Goal: Task Accomplishment & Management: Complete application form

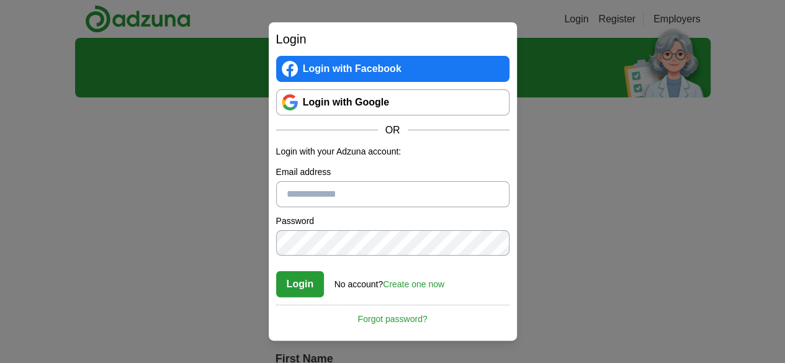
click at [375, 111] on link "Login with Google" at bounding box center [392, 102] width 233 height 26
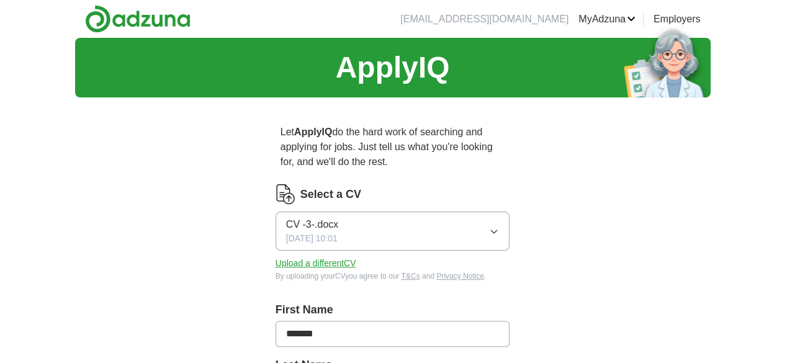
click at [504, 221] on button "CV -3-.docx 10/06/2024, 10:01" at bounding box center [392, 231] width 234 height 39
click at [311, 257] on button "Upload a different CV" at bounding box center [315, 263] width 81 height 13
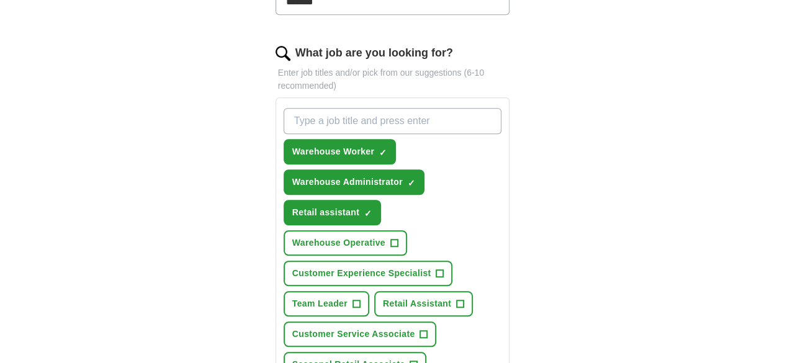
scroll to position [388, 0]
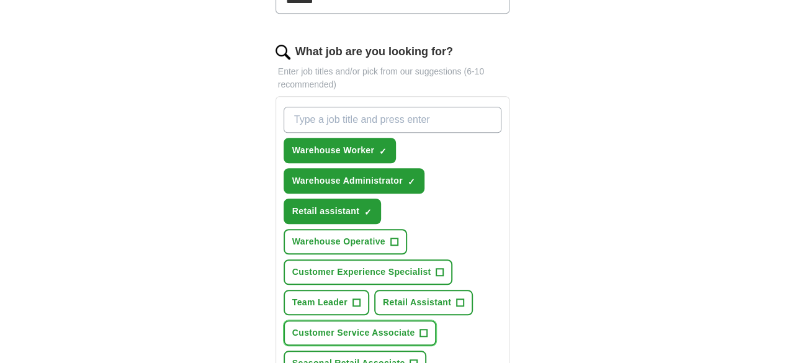
click at [415, 326] on span "Customer Service Associate" at bounding box center [353, 332] width 123 height 13
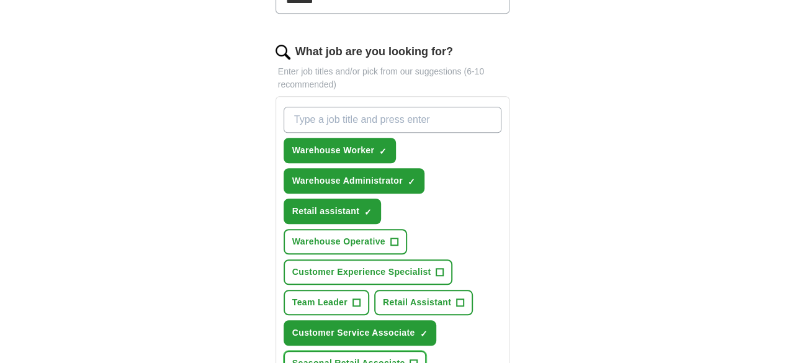
click at [352, 350] on button "Seasonal Retail Associate +" at bounding box center [354, 362] width 143 height 25
click at [383, 296] on span "Retail Assistant" at bounding box center [417, 302] width 68 height 13
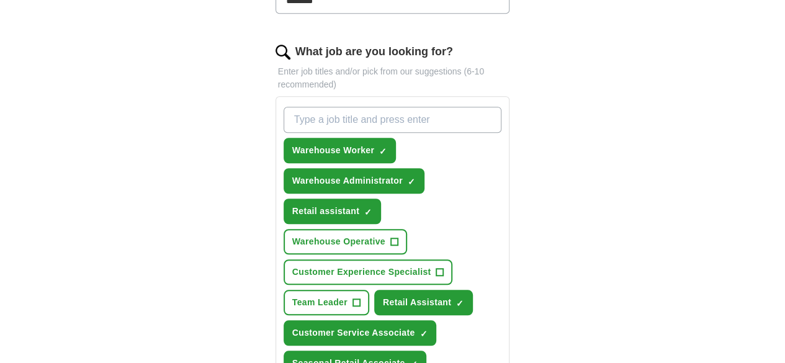
click at [462, 107] on input "What job are you looking for?" at bounding box center [392, 120] width 218 height 26
type input "british airways"
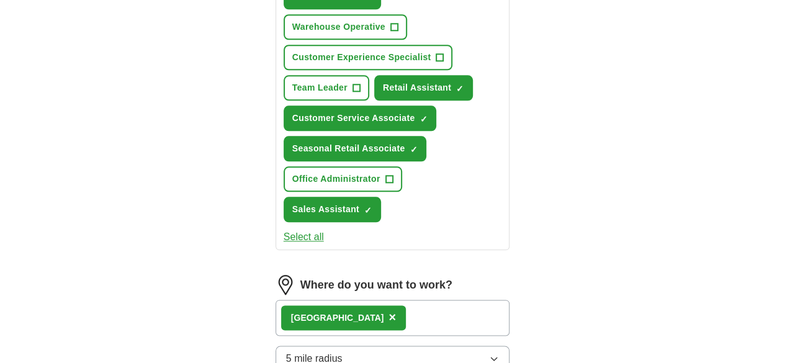
scroll to position [609, 0]
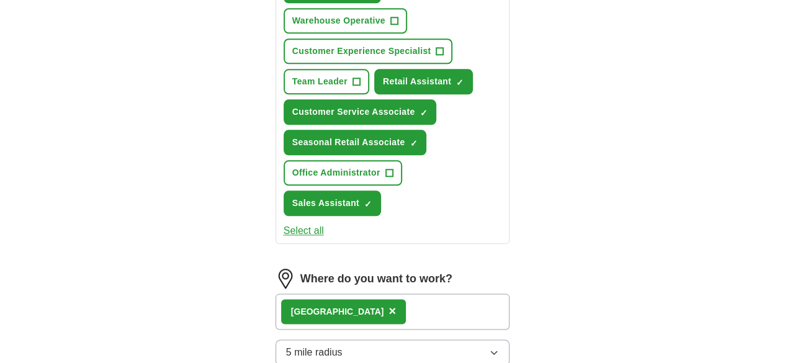
click at [395, 339] on button "5 mile radius" at bounding box center [392, 352] width 234 height 26
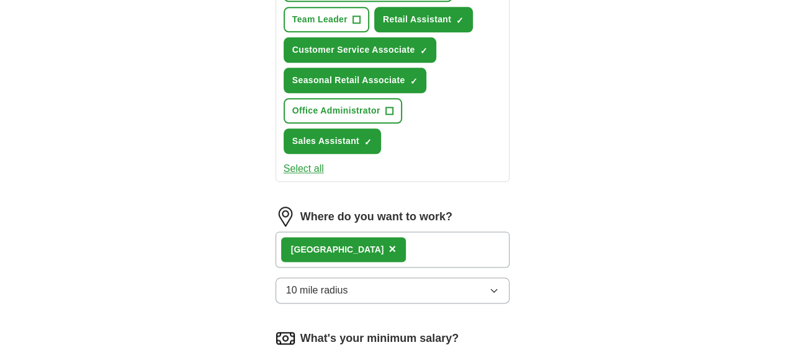
scroll to position [690, 0]
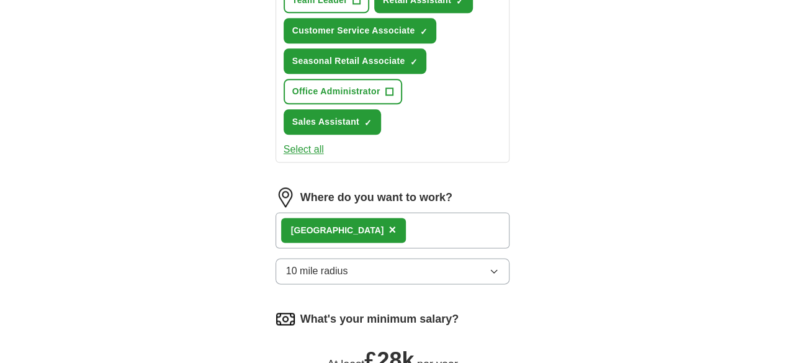
drag, startPoint x: 265, startPoint y: 265, endPoint x: 290, endPoint y: 270, distance: 25.3
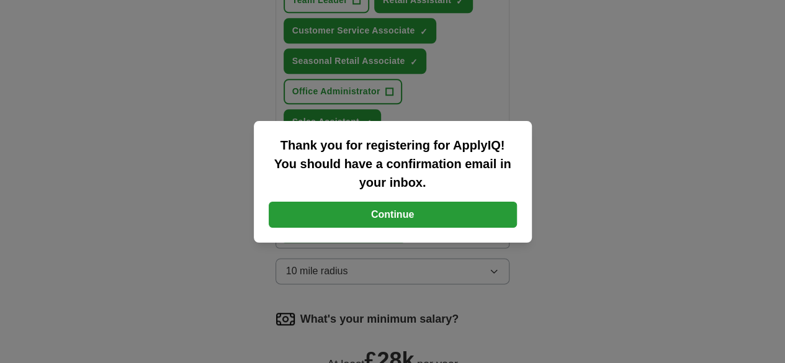
click at [412, 214] on button "Continue" at bounding box center [393, 215] width 248 height 26
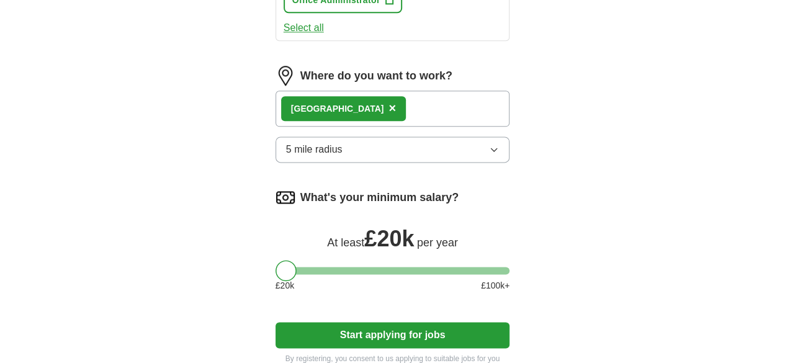
scroll to position [690, 0]
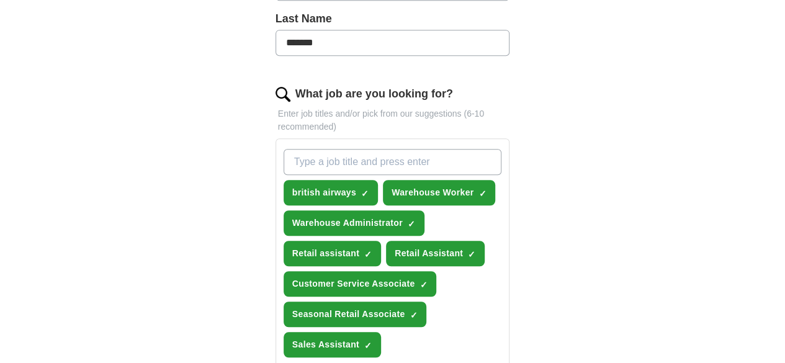
scroll to position [355, 0]
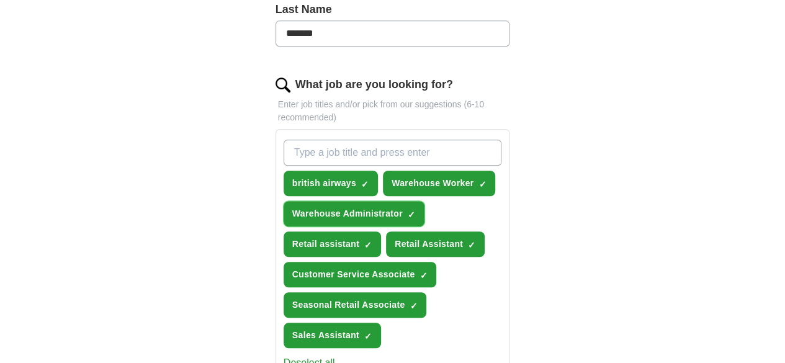
click at [359, 207] on span "Warehouse Administrator" at bounding box center [347, 213] width 110 height 13
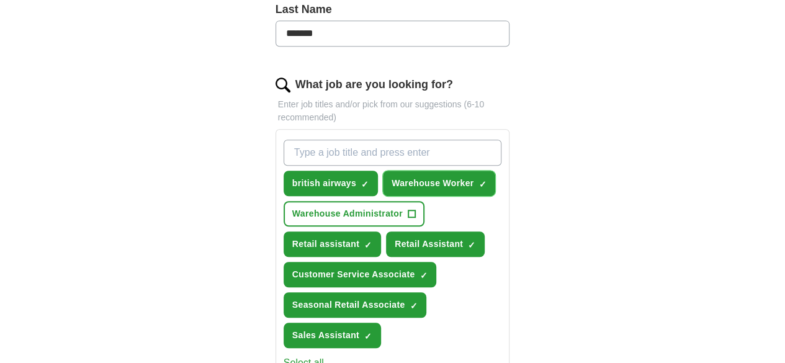
click at [415, 177] on span "Warehouse Worker" at bounding box center [432, 183] width 82 height 13
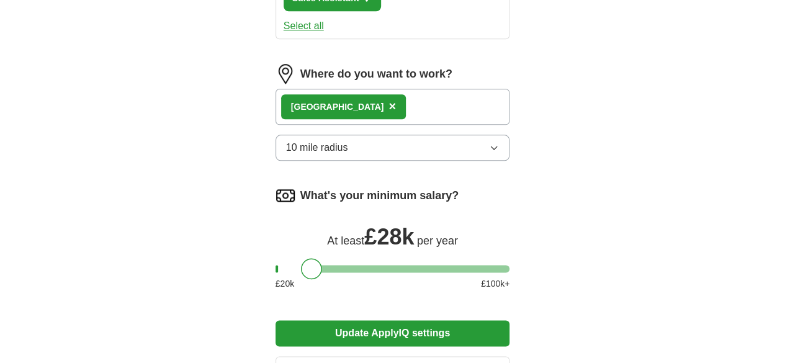
scroll to position [701, 0]
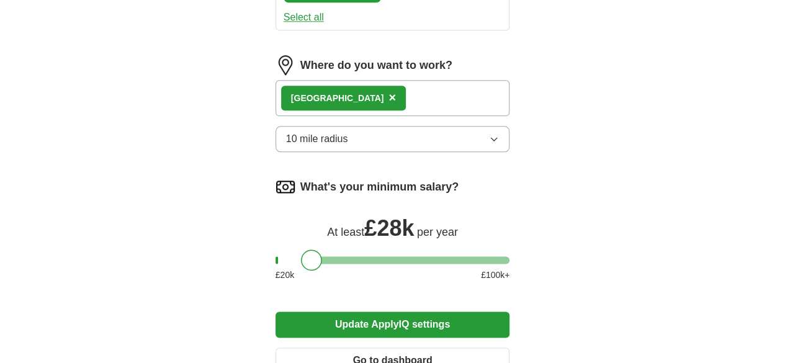
click at [454, 311] on button "Update ApplyIQ settings" at bounding box center [392, 324] width 234 height 26
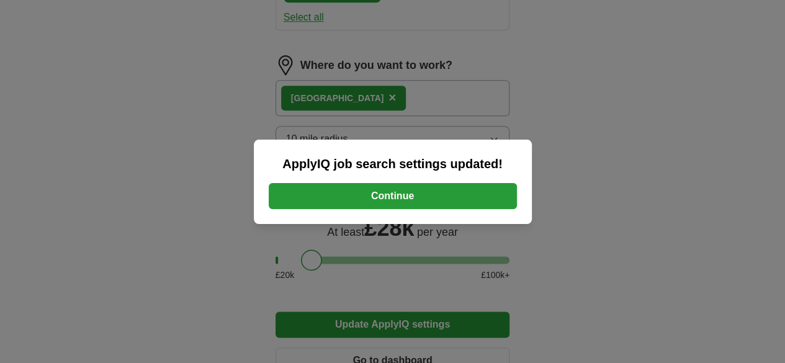
click at [430, 203] on button "Continue" at bounding box center [393, 196] width 248 height 26
